Goal: Task Accomplishment & Management: Manage account settings

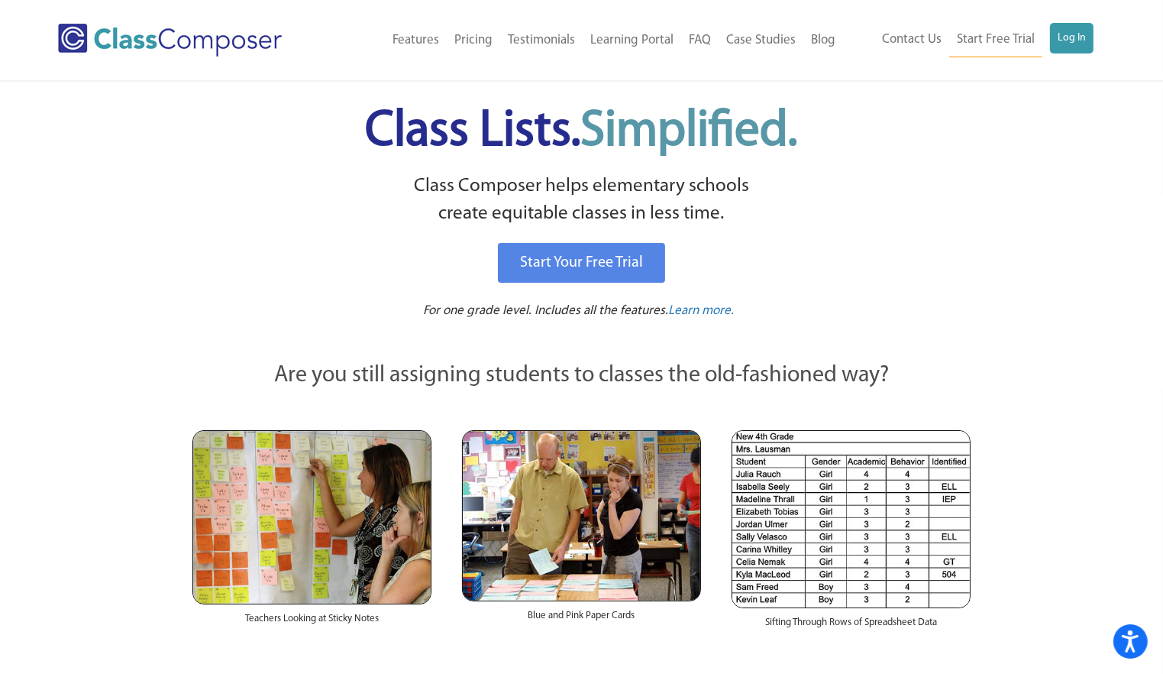
click at [1046, 44] on ul "Contact Us Start Free Trial Log In" at bounding box center [984, 40] width 219 height 34
click at [1057, 44] on link "Log In" at bounding box center [1072, 38] width 44 height 31
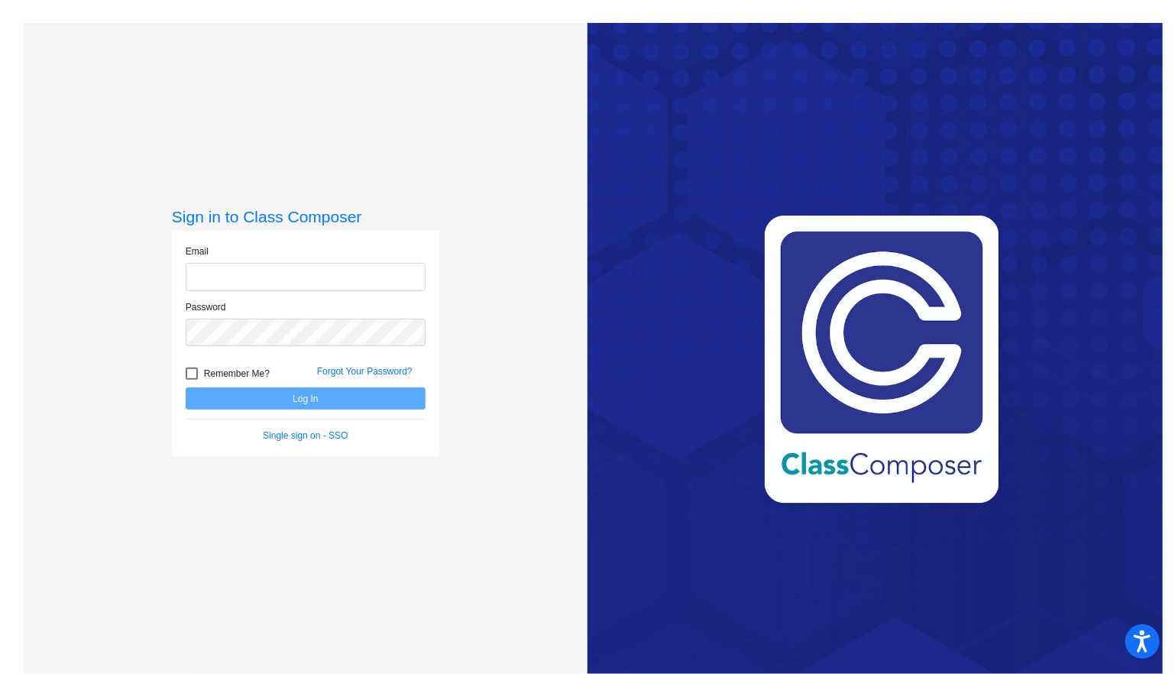
click at [263, 278] on input "email" at bounding box center [306, 277] width 240 height 28
type input "k.schmidt@komets.k12.mn.us"
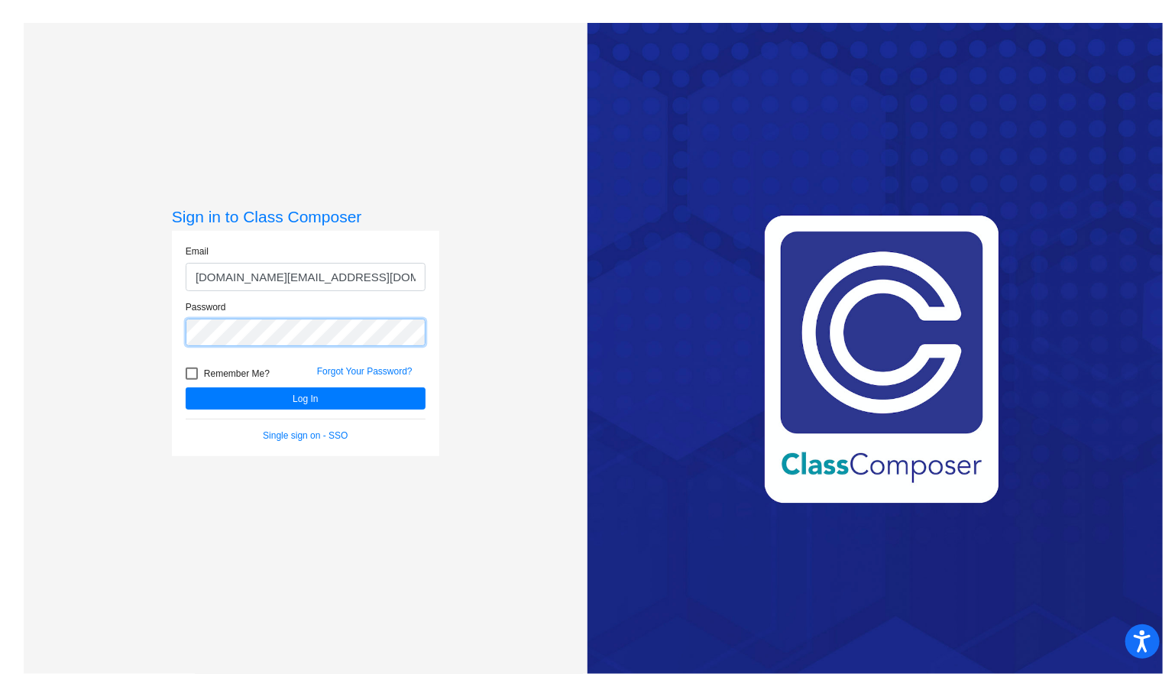
click at [186, 387] on button "Log In" at bounding box center [306, 398] width 240 height 22
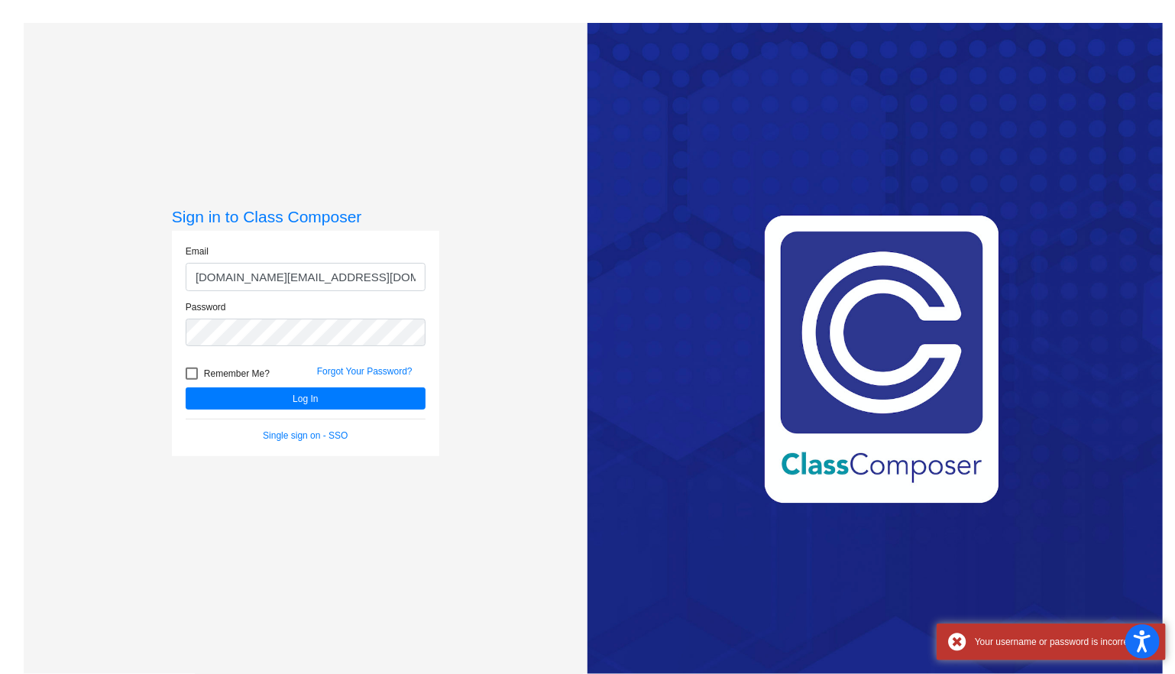
click at [264, 470] on div "Sign in to Class Composer Email k.schmidt@komets.k12.mn.us Password Remember Me…" at bounding box center [305, 360] width 267 height 306
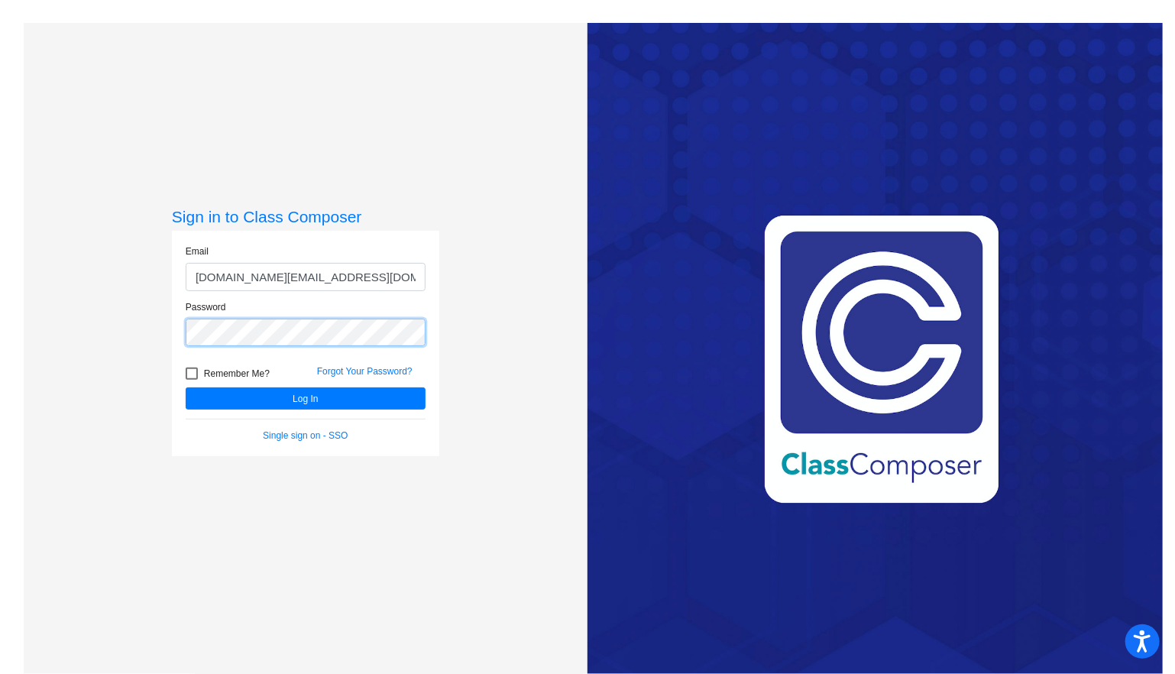
click at [186, 387] on button "Log In" at bounding box center [306, 398] width 240 height 22
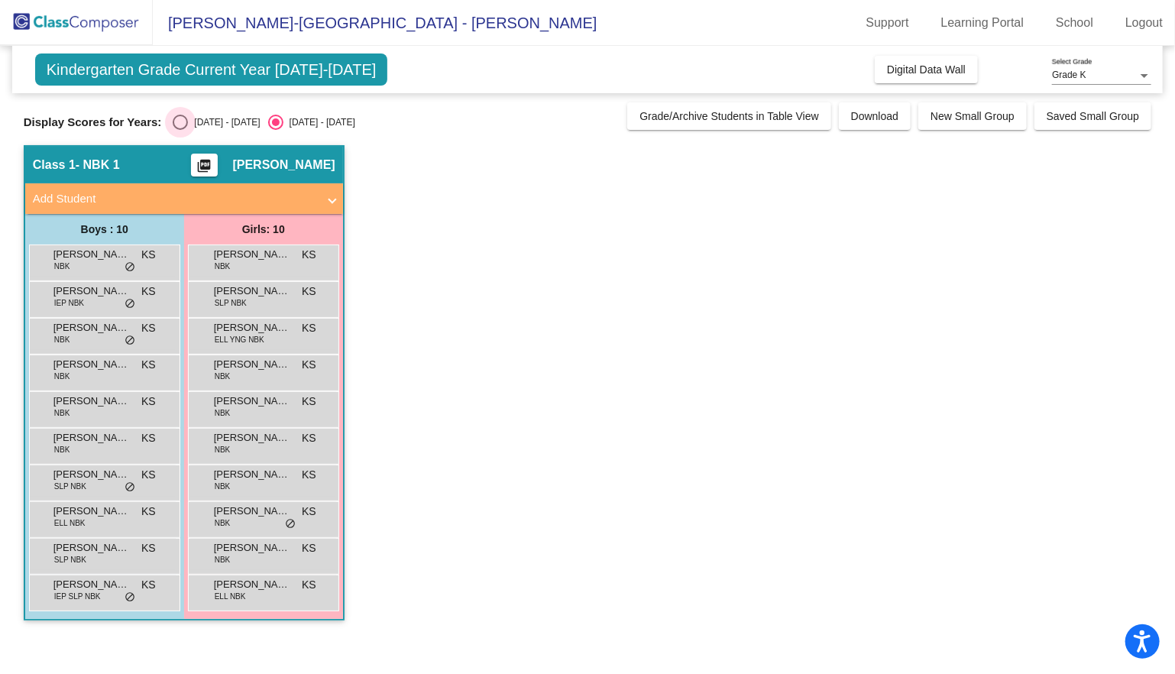
click at [183, 126] on div "Select an option" at bounding box center [180, 122] width 15 height 15
click at [180, 130] on input "2024 - 2025" at bounding box center [179, 130] width 1 height 1
radio input "true"
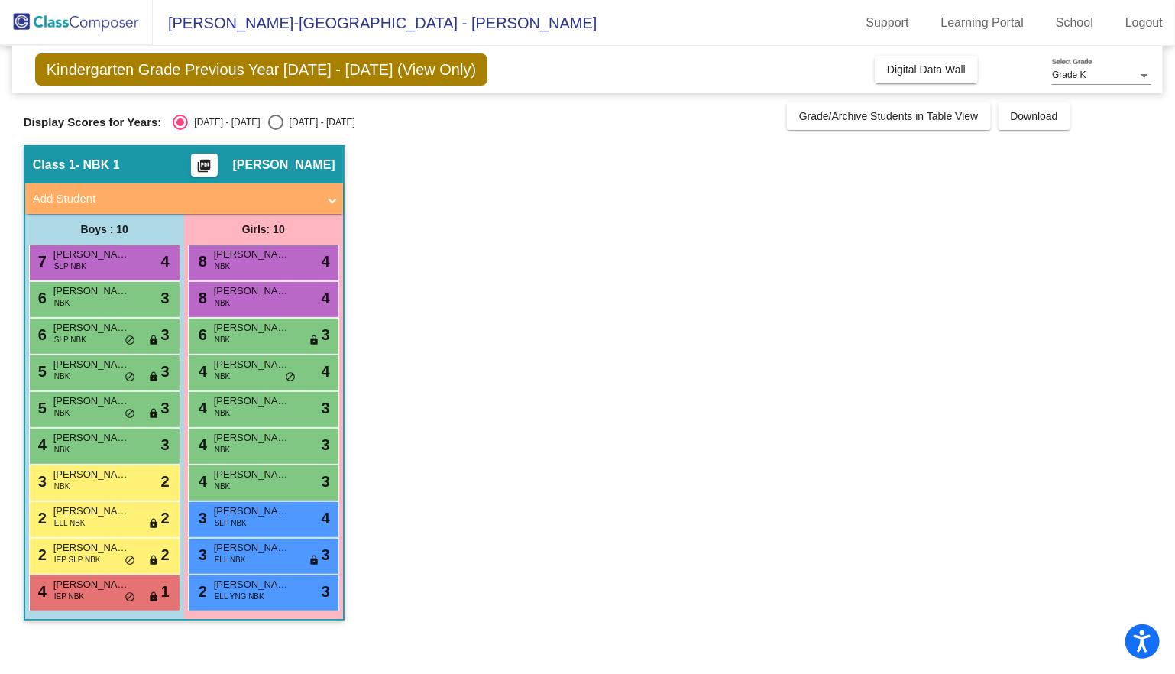
click at [311, 69] on span "Kindergarten Grade Previous Year 2024 - 2025 (View Only)" at bounding box center [261, 69] width 452 height 32
